Goal: Check status: Check status

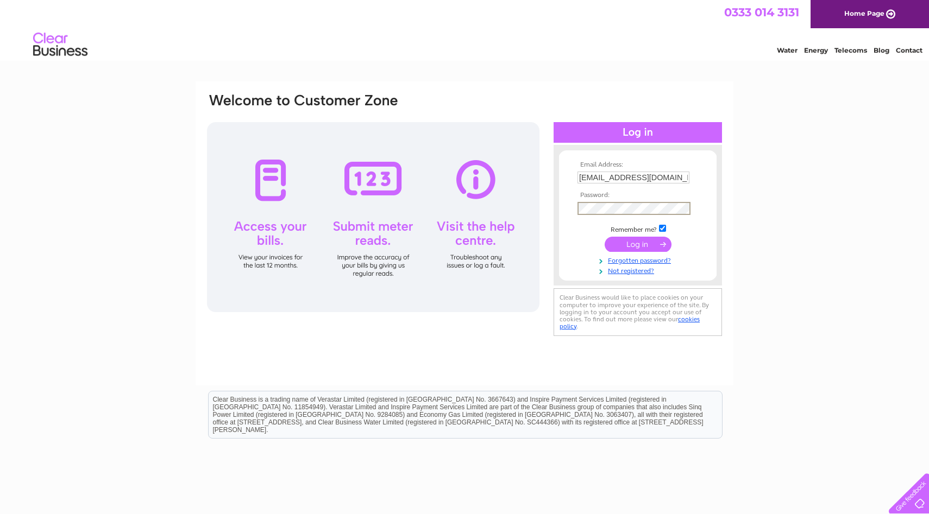
click at [605, 237] on input "submit" at bounding box center [638, 244] width 67 height 15
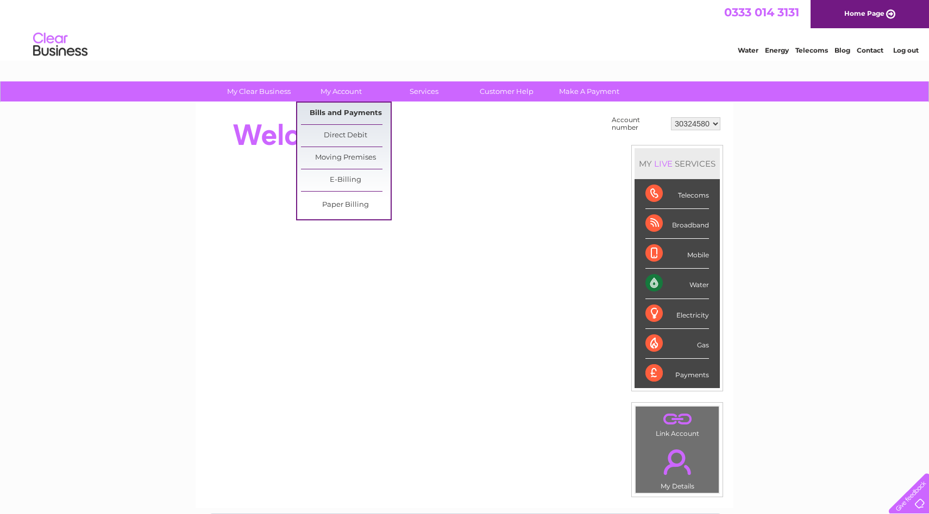
click at [344, 117] on link "Bills and Payments" at bounding box center [346, 114] width 90 height 22
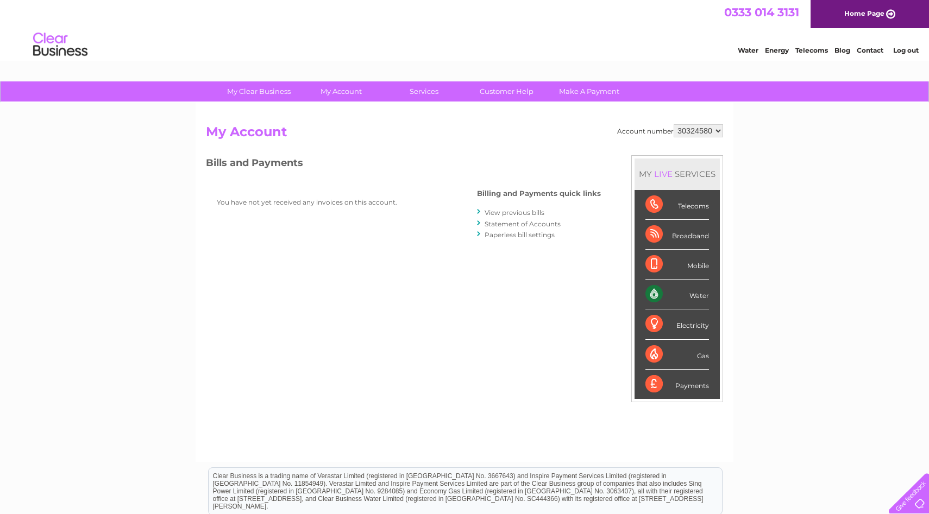
click at [533, 226] on link "Statement of Accounts" at bounding box center [522, 224] width 76 height 8
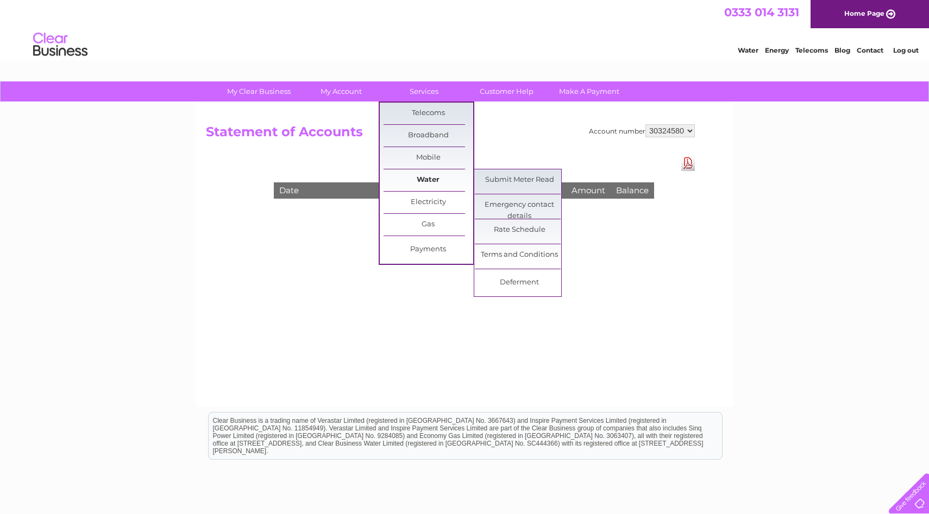
click at [445, 180] on link "Water" at bounding box center [428, 180] width 90 height 22
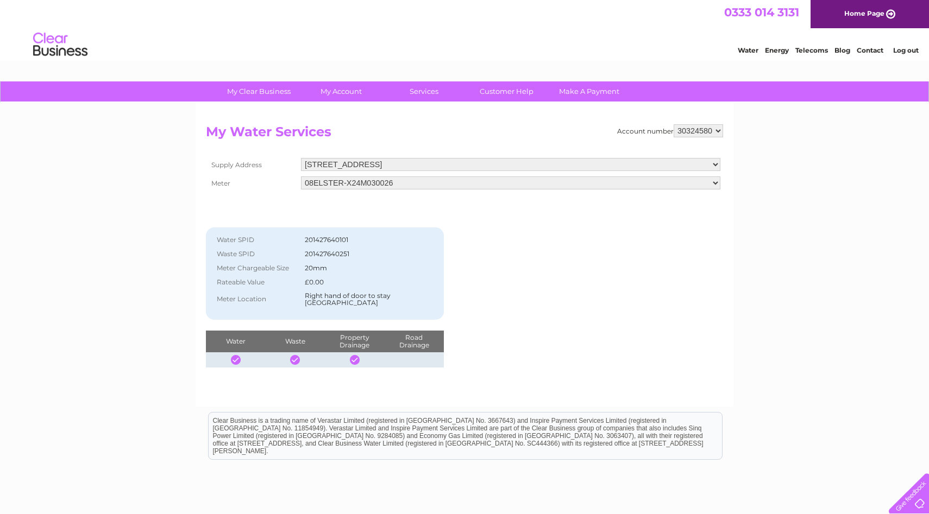
click at [411, 185] on select "08ELSTER-X24M030026" at bounding box center [510, 183] width 419 height 13
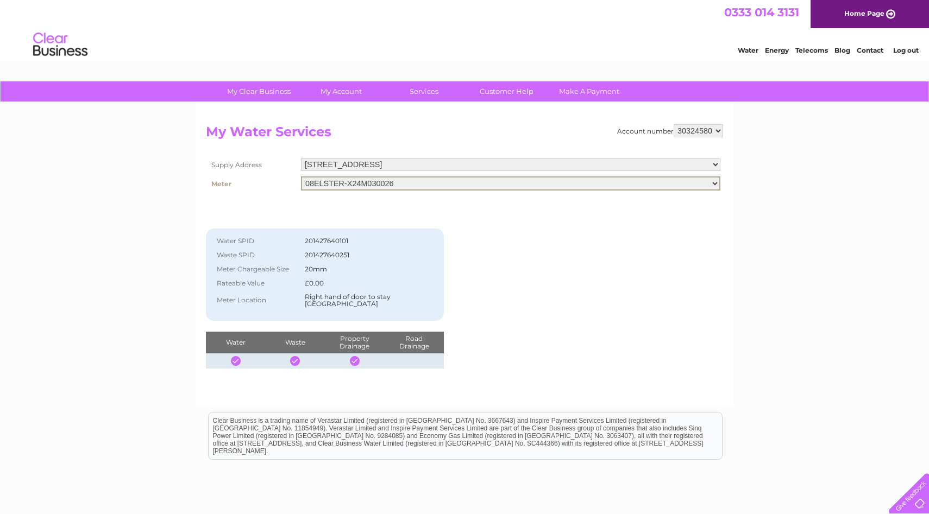
click at [301, 177] on select "08ELSTER-X24M030026" at bounding box center [510, 184] width 419 height 14
click at [705, 132] on select "30324580" at bounding box center [697, 130] width 49 height 13
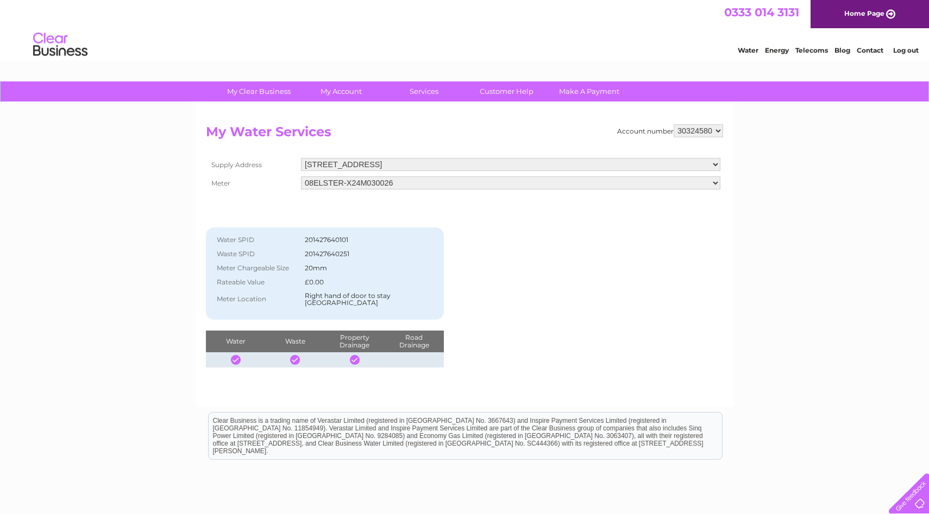
click at [673, 124] on select "30324580" at bounding box center [697, 130] width 49 height 13
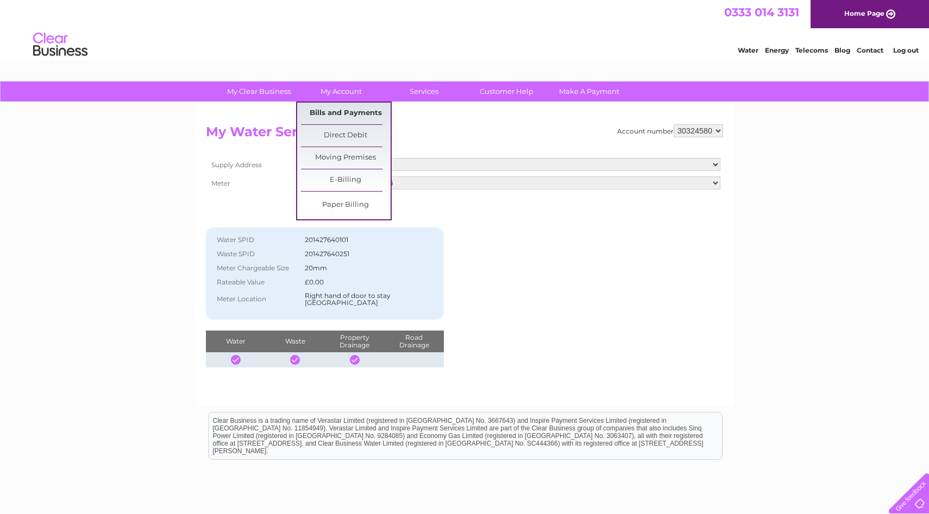
click at [361, 112] on link "Bills and Payments" at bounding box center [346, 114] width 90 height 22
